Goal: Book appointment/travel/reservation

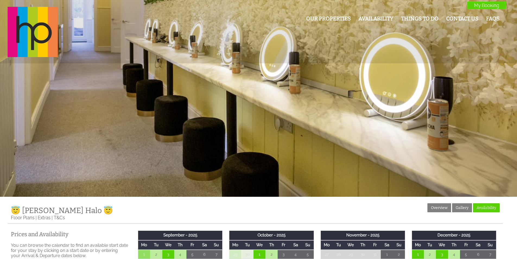
click at [319, 18] on link "Our Properties" at bounding box center [328, 18] width 45 height 6
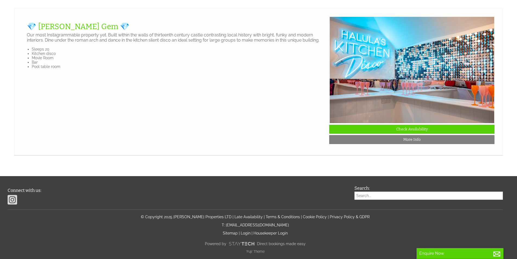
scroll to position [1303, 0]
click at [376, 134] on link "Check Availability" at bounding box center [411, 129] width 165 height 9
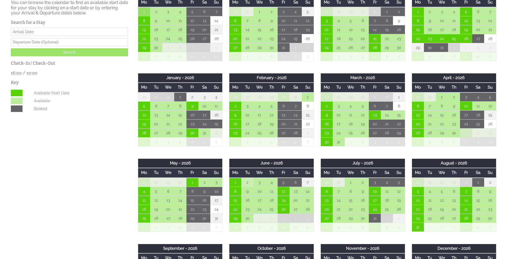
scroll to position [244, 0]
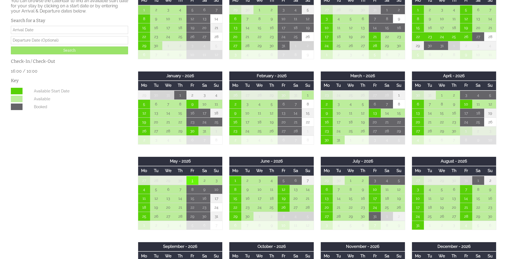
click at [188, 181] on td "1" at bounding box center [193, 180] width 12 height 9
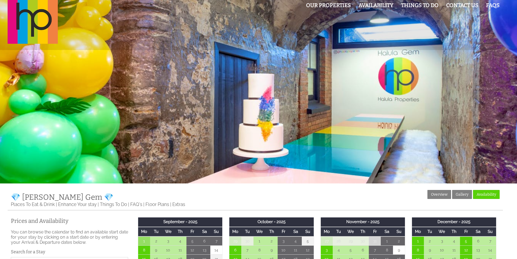
scroll to position [0, 0]
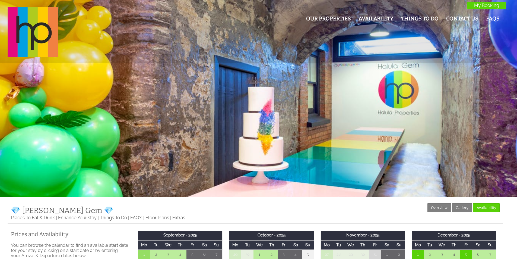
click at [335, 11] on div "Our Properties Availability Things To Do Contact Us FAQs My Booking My Booking" at bounding box center [255, 32] width 502 height 51
click at [330, 18] on link "Our Properties" at bounding box center [328, 18] width 45 height 6
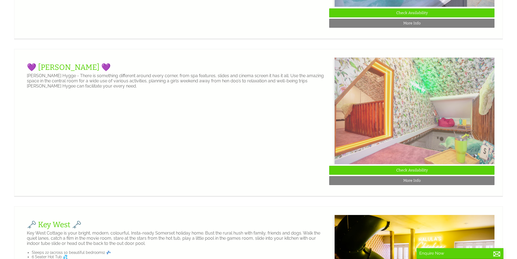
scroll to position [0, 5]
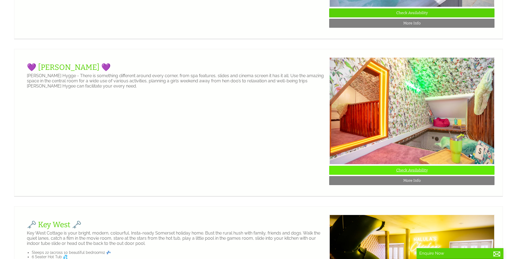
click at [420, 175] on link "Check Availability" at bounding box center [411, 170] width 165 height 9
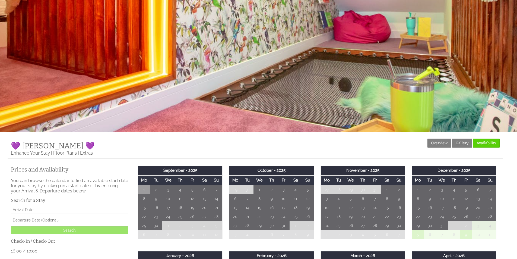
scroll to position [190, 0]
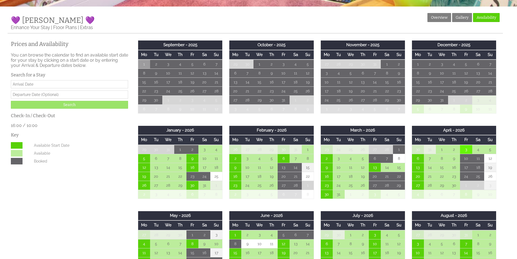
click at [471, 151] on td "3" at bounding box center [466, 149] width 12 height 9
